Goal: Task Accomplishment & Management: Use online tool/utility

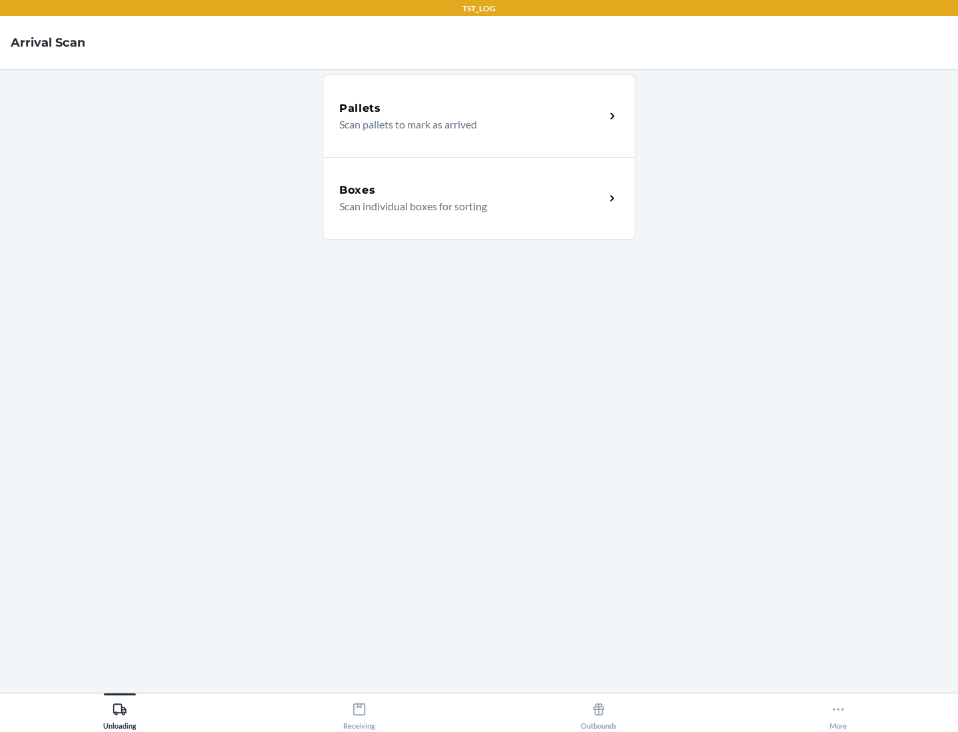
click at [472, 190] on div "Boxes" at bounding box center [471, 190] width 265 height 16
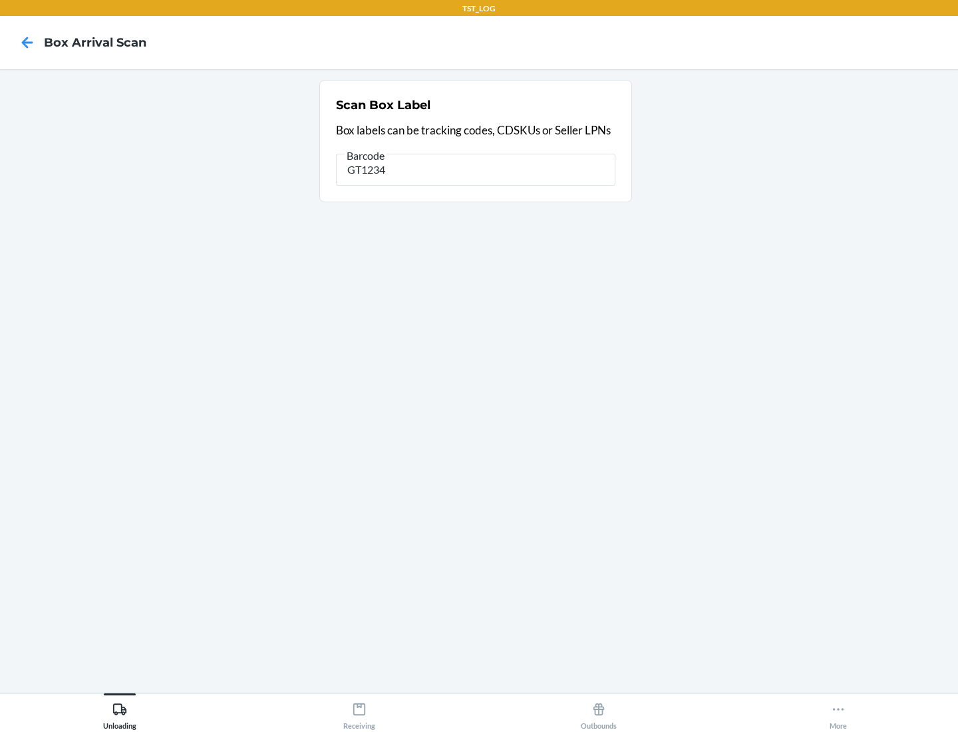
type input "GT1234"
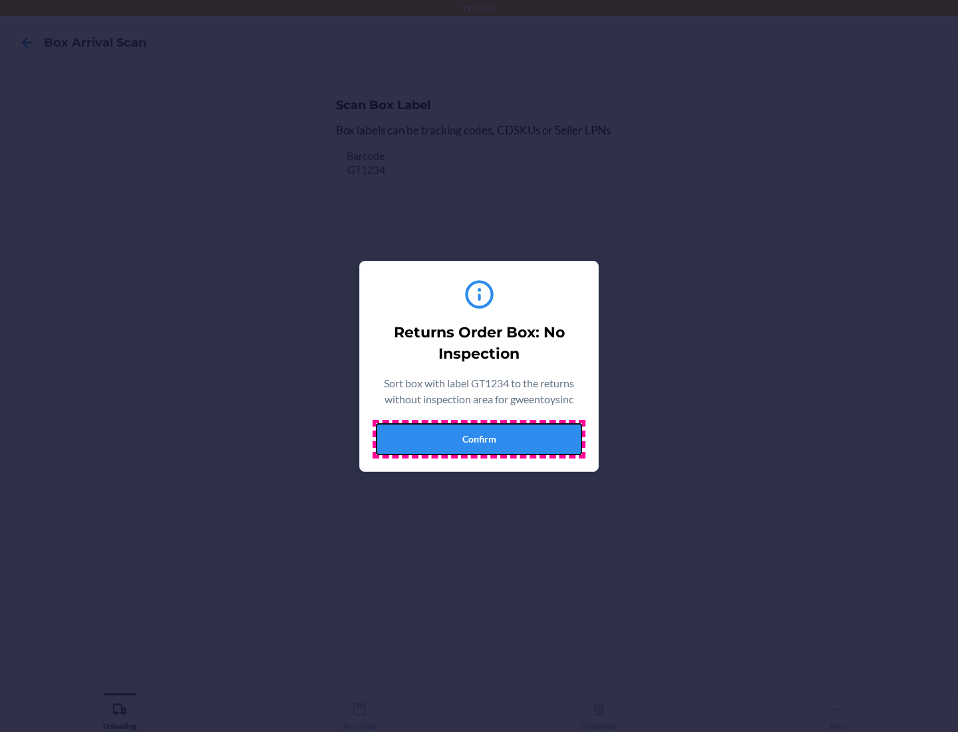
click at [479, 438] on button "Confirm" at bounding box center [479, 439] width 206 height 32
